Goal: Information Seeking & Learning: Learn about a topic

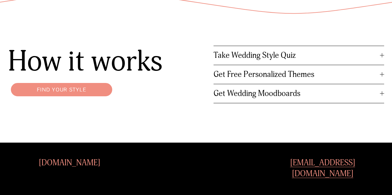
scroll to position [671, 0]
click at [377, 56] on span "Take Wedding Style Quiz" at bounding box center [296, 55] width 166 height 10
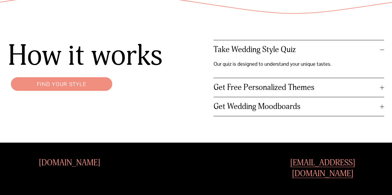
click at [383, 50] on div at bounding box center [382, 49] width 4 height 4
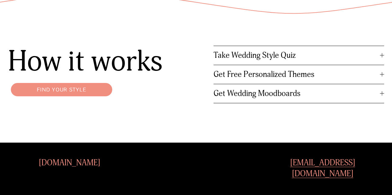
click at [382, 76] on div at bounding box center [382, 74] width 4 height 4
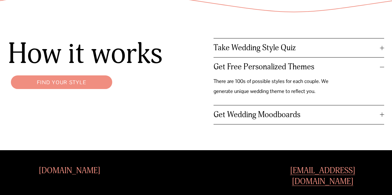
click at [382, 67] on button "Get Free Personalized Themes" at bounding box center [298, 66] width 170 height 19
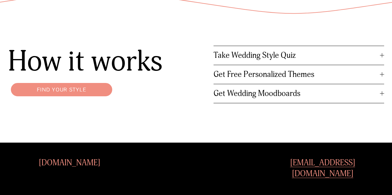
click at [379, 94] on span "Get Wedding Moodboards" at bounding box center [296, 94] width 166 height 10
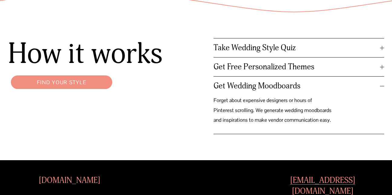
click at [379, 91] on span "Get Wedding Moodboards" at bounding box center [296, 86] width 166 height 10
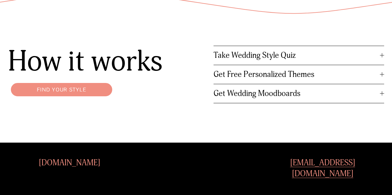
click at [64, 94] on link "Find your style" at bounding box center [61, 89] width 107 height 19
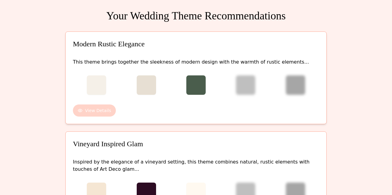
click at [88, 112] on button "View Details" at bounding box center [94, 110] width 43 height 12
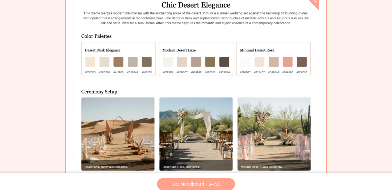
scroll to position [357, 0]
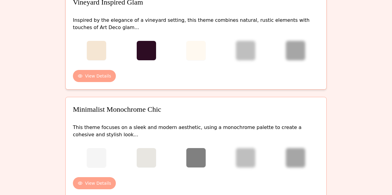
scroll to position [151, 0]
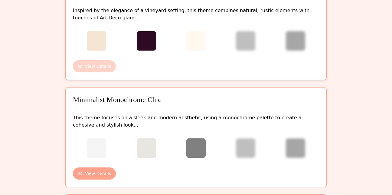
click at [84, 62] on button "View Details" at bounding box center [94, 66] width 43 height 12
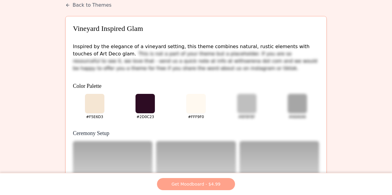
scroll to position [0, 0]
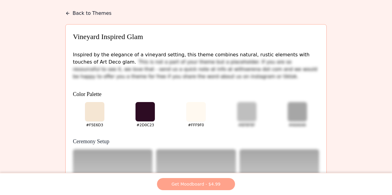
click at [81, 11] on button "Back to Themes" at bounding box center [88, 13] width 46 height 7
